Goal: Task Accomplishment & Management: Use online tool/utility

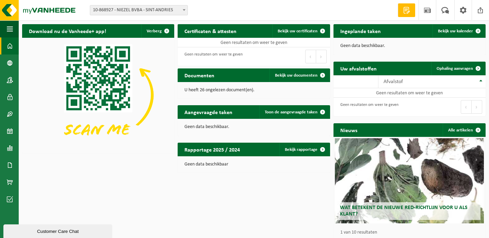
click at [155, 11] on span "10-868927 - NIEZEL BVBA - SINT-ANDRIES" at bounding box center [138, 10] width 97 height 10
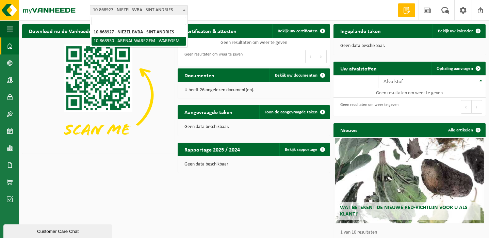
select select "104542"
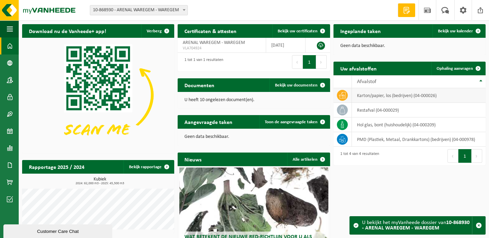
click at [377, 95] on td "karton/papier, los (bedrijven) (04-000026)" at bounding box center [419, 95] width 134 height 15
click at [465, 64] on link "Ophaling aanvragen" at bounding box center [459, 69] width 54 height 14
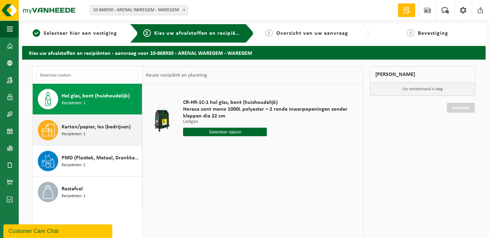
click at [91, 129] on span "Karton/papier, los (bedrijven)" at bounding box center [96, 127] width 69 height 8
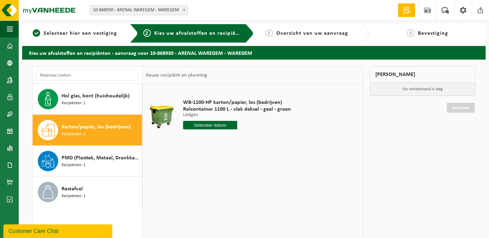
click at [215, 126] on input "text" at bounding box center [210, 125] width 54 height 9
click at [200, 208] on div "30" at bounding box center [202, 207] width 12 height 11
type input "Van 2025-09-30"
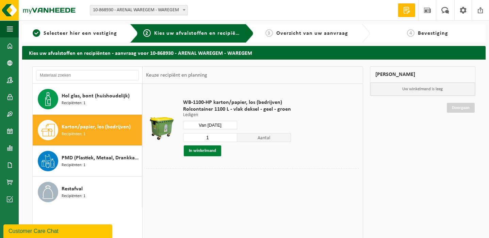
click at [199, 151] on button "In winkelmand" at bounding box center [202, 150] width 37 height 11
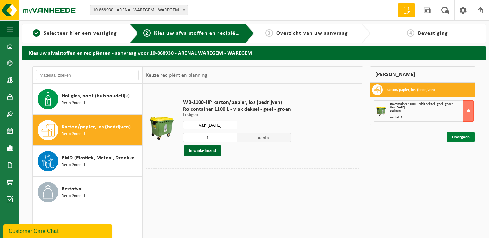
click at [455, 136] on link "Doorgaan" at bounding box center [461, 137] width 28 height 10
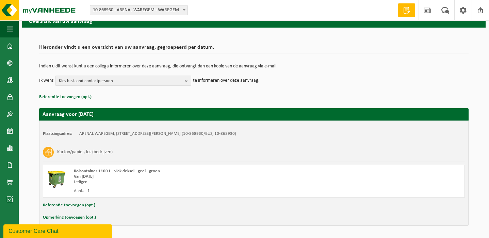
scroll to position [54, 0]
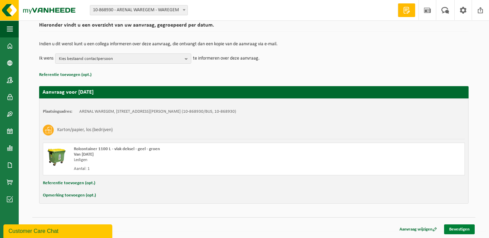
click at [464, 228] on link "Bevestigen" at bounding box center [460, 229] width 31 height 10
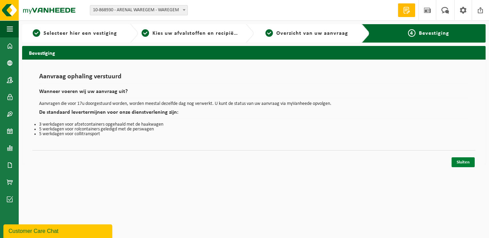
click at [460, 161] on link "Sluiten" at bounding box center [463, 162] width 23 height 10
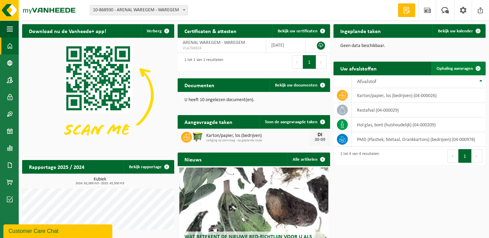
click at [452, 68] on span "Ophaling aanvragen" at bounding box center [455, 68] width 36 height 4
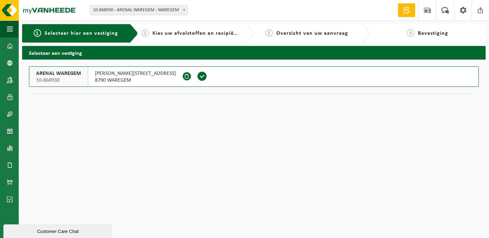
click at [97, 76] on span "[PERSON_NAME][STREET_ADDRESS]" at bounding box center [135, 73] width 81 height 7
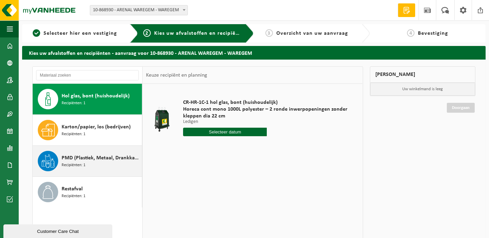
click at [72, 154] on span "PMD (Plastiek, Metaal, Drankkartons) (bedrijven)" at bounding box center [101, 158] width 79 height 8
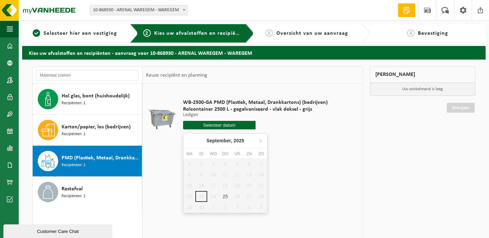
click at [213, 125] on input "text" at bounding box center [219, 125] width 73 height 9
click at [259, 141] on icon at bounding box center [260, 140] width 11 height 11
click at [225, 162] on div "2" at bounding box center [226, 163] width 12 height 11
type input "Van [DATE]"
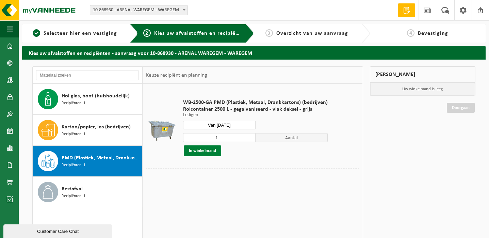
click at [198, 149] on button "In winkelmand" at bounding box center [202, 150] width 37 height 11
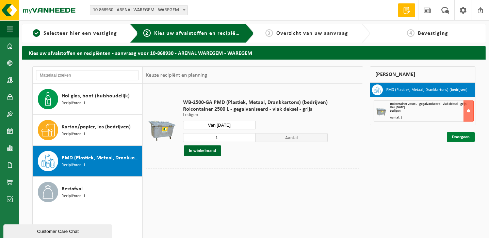
click at [459, 139] on link "Doorgaan" at bounding box center [461, 137] width 28 height 10
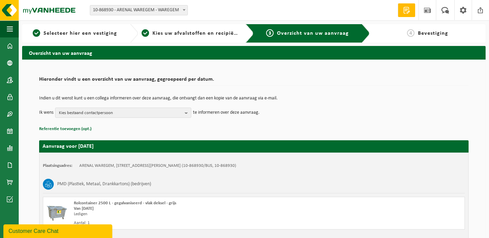
scroll to position [54, 0]
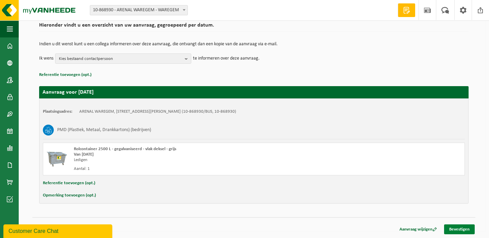
click at [461, 229] on link "Bevestigen" at bounding box center [460, 229] width 31 height 10
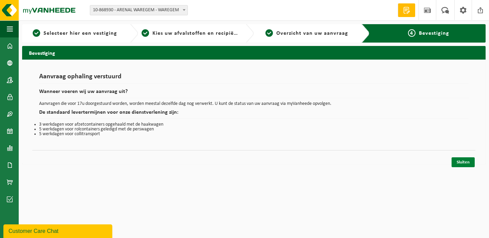
click at [465, 163] on link "Sluiten" at bounding box center [463, 162] width 23 height 10
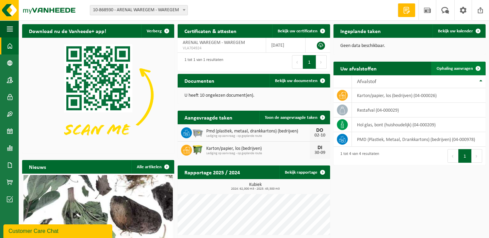
click at [448, 72] on link "Ophaling aanvragen" at bounding box center [459, 69] width 54 height 14
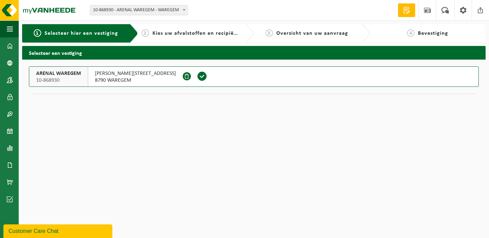
click at [115, 73] on span "FRANKLIN ROOSEVELTLAAN 155" at bounding box center [135, 73] width 81 height 7
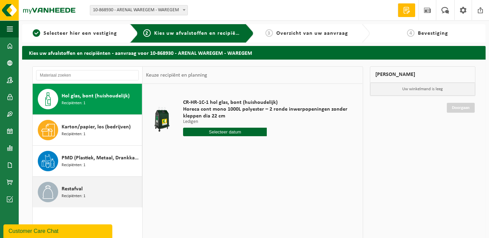
click at [79, 195] on span "Recipiënten: 1" at bounding box center [74, 196] width 24 height 6
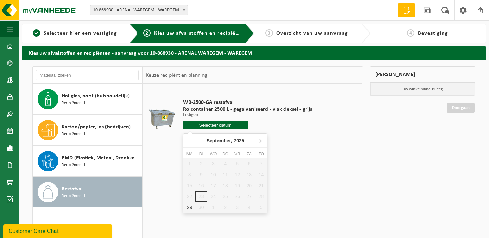
click at [210, 124] on input "text" at bounding box center [215, 125] width 65 height 9
click at [191, 207] on div "29" at bounding box center [190, 207] width 12 height 11
type input "Van 2025-09-29"
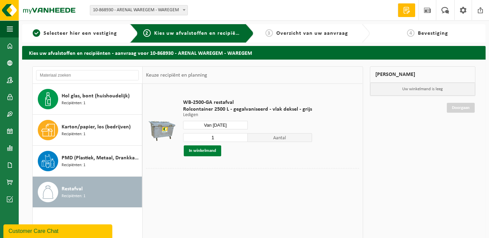
click at [198, 152] on button "In winkelmand" at bounding box center [202, 150] width 37 height 11
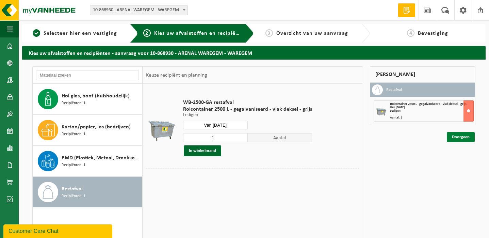
click at [457, 138] on link "Doorgaan" at bounding box center [461, 137] width 28 height 10
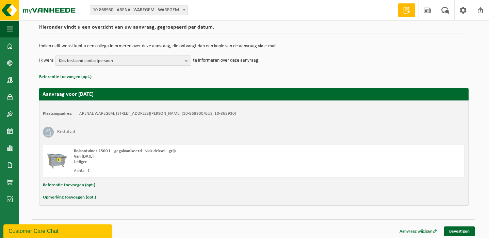
scroll to position [54, 0]
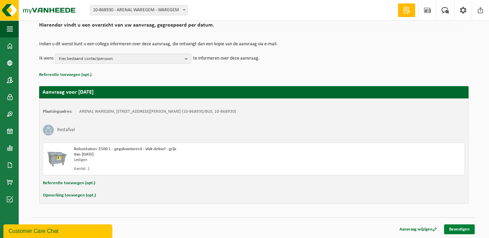
click at [459, 231] on link "Bevestigen" at bounding box center [460, 229] width 31 height 10
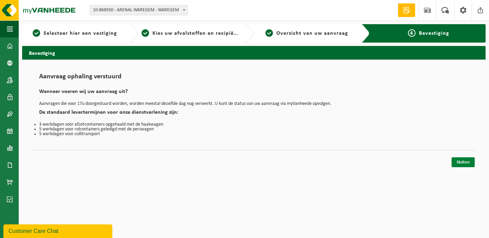
click at [457, 159] on link "Sluiten" at bounding box center [463, 162] width 23 height 10
